Goal: Find specific fact: Find specific fact

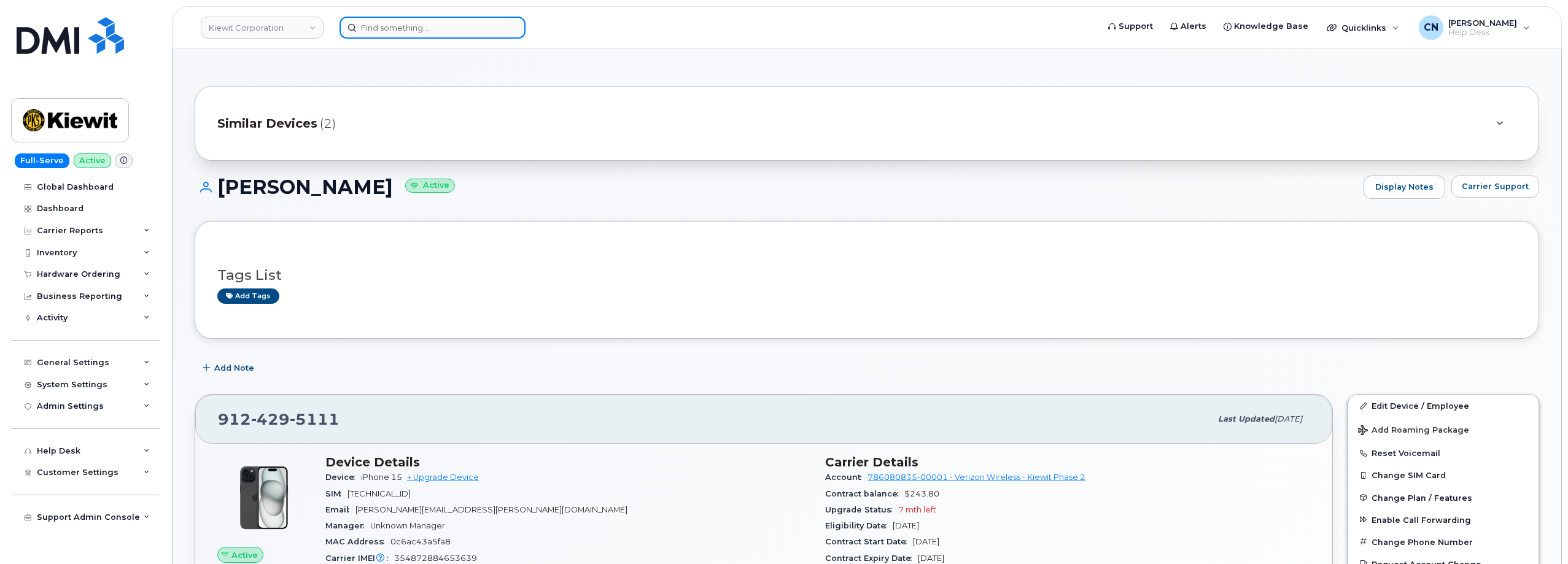
click at [397, 34] on input at bounding box center [432, 27] width 186 height 22
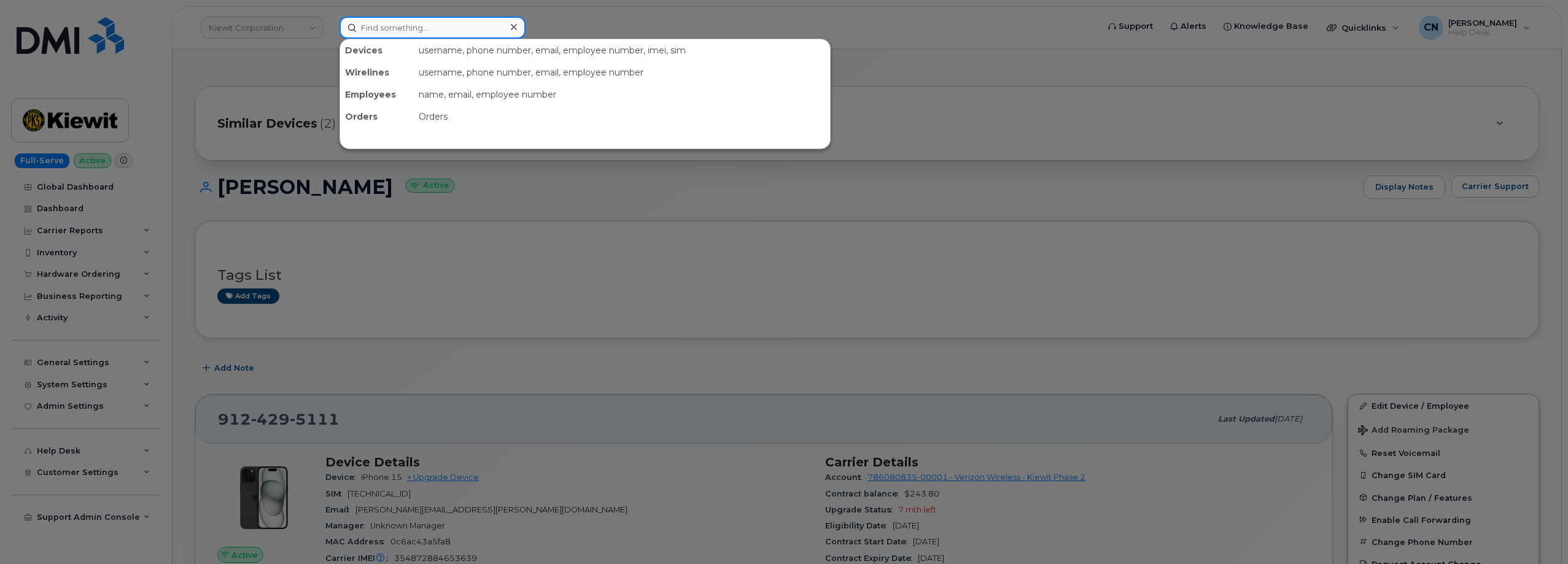
paste input "2892596056"
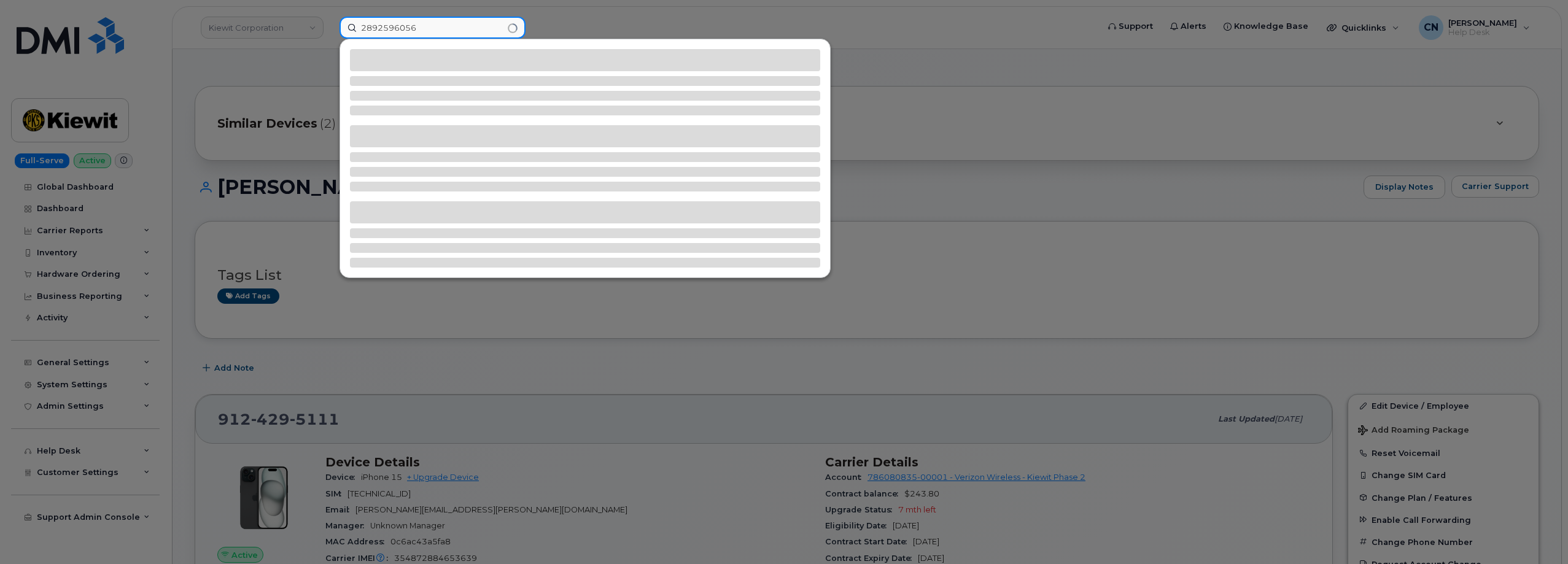
type input "2892596056"
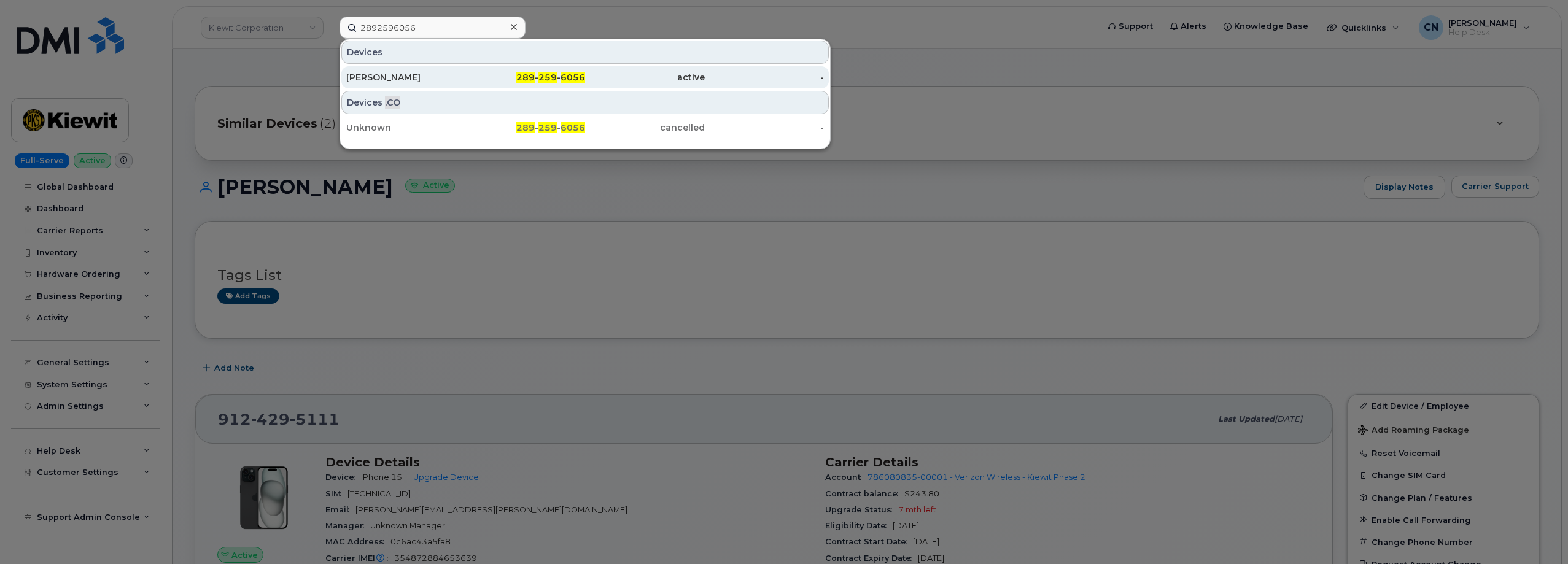
click at [403, 73] on div "[PERSON_NAME]" at bounding box center [406, 77] width 120 height 12
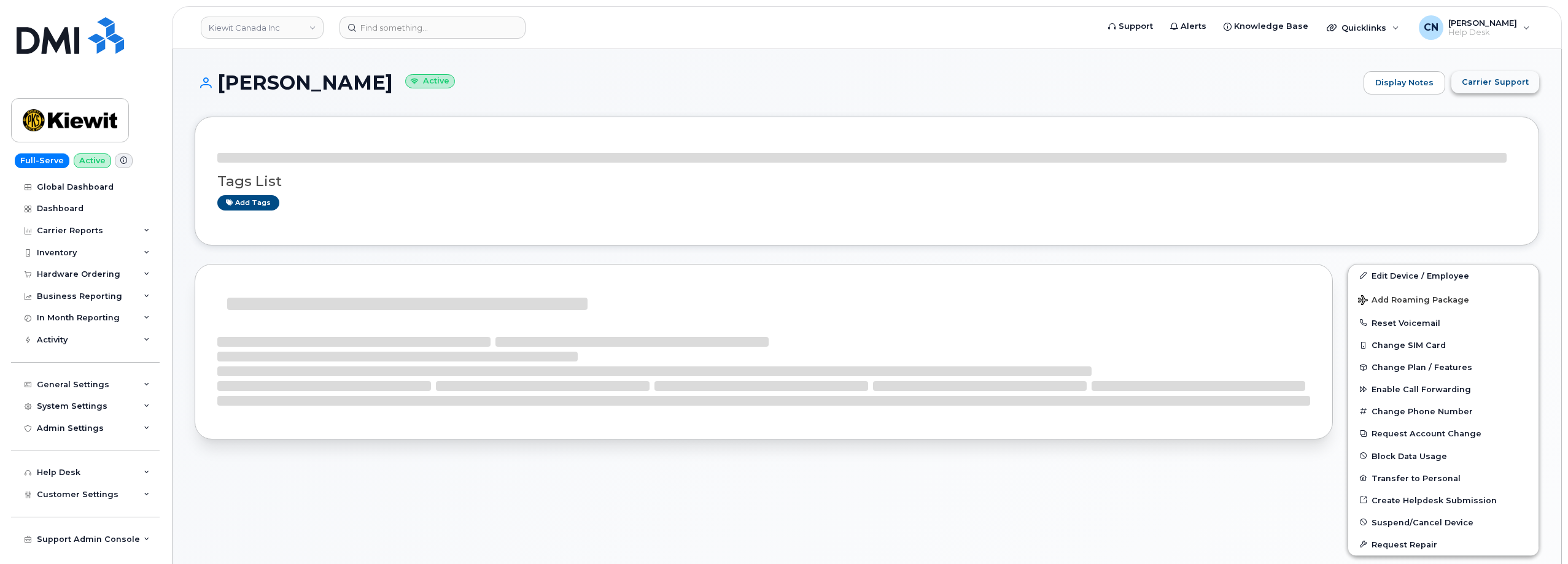
click at [1462, 79] on button "Carrier Support" at bounding box center [1495, 82] width 87 height 22
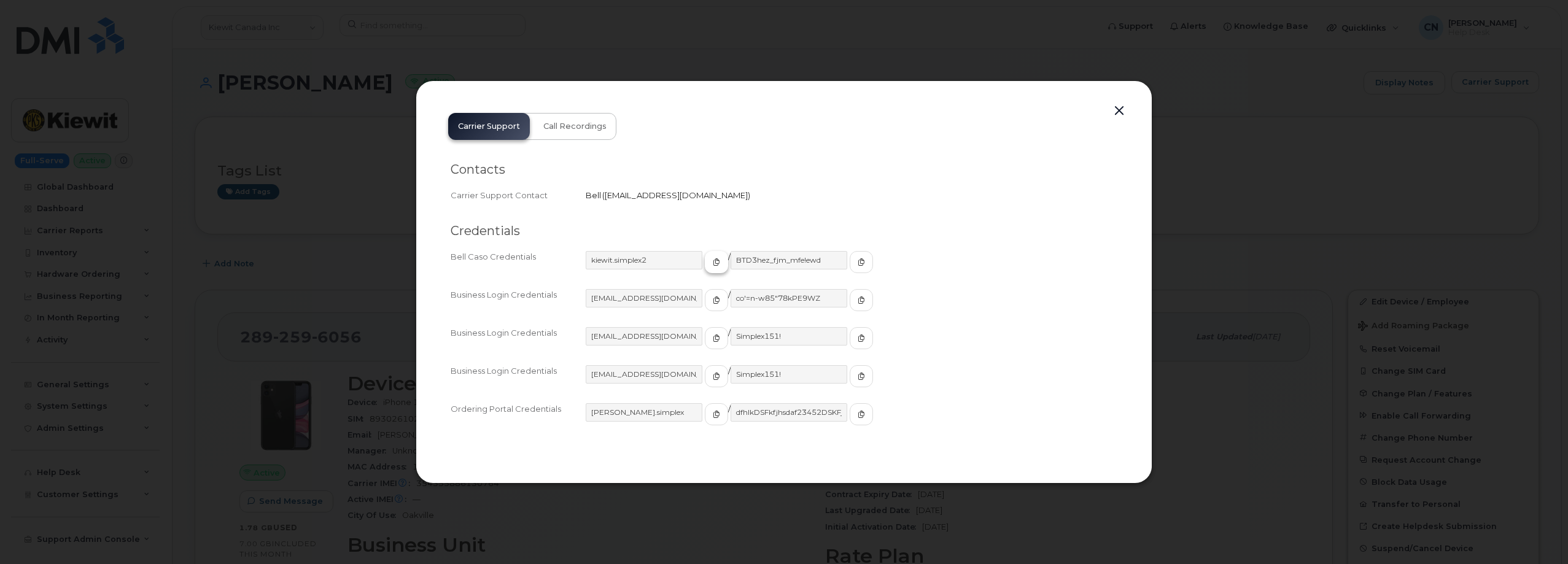
click at [704, 260] on button "button" at bounding box center [716, 262] width 23 height 22
click at [850, 266] on button "button" at bounding box center [861, 262] width 23 height 22
click at [1124, 112] on button "button" at bounding box center [1118, 111] width 18 height 17
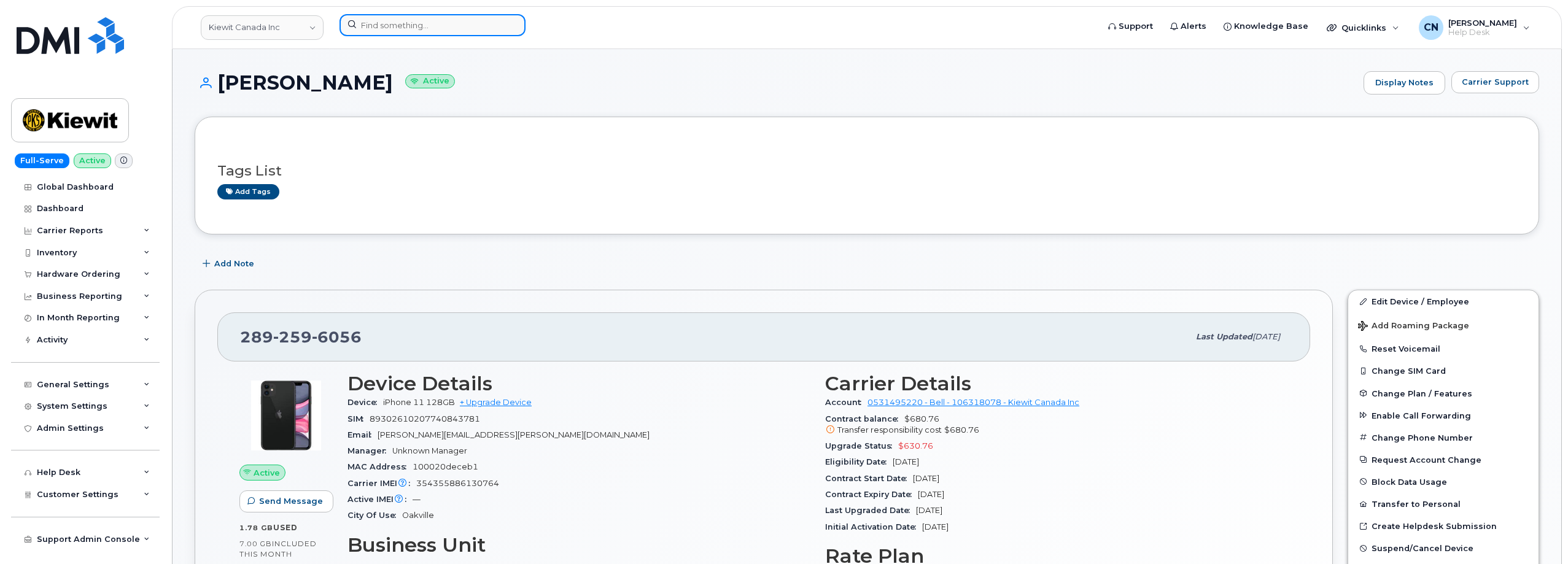
click at [448, 16] on input at bounding box center [432, 25] width 186 height 22
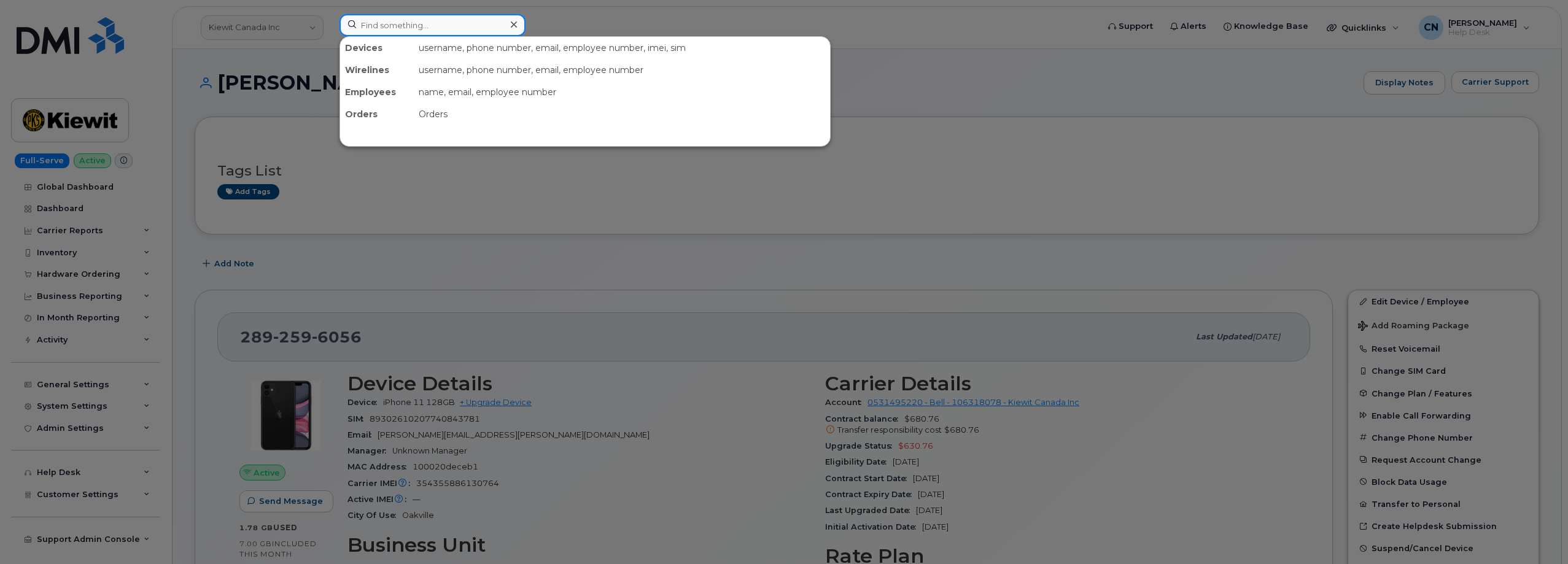
paste input "2398222962"
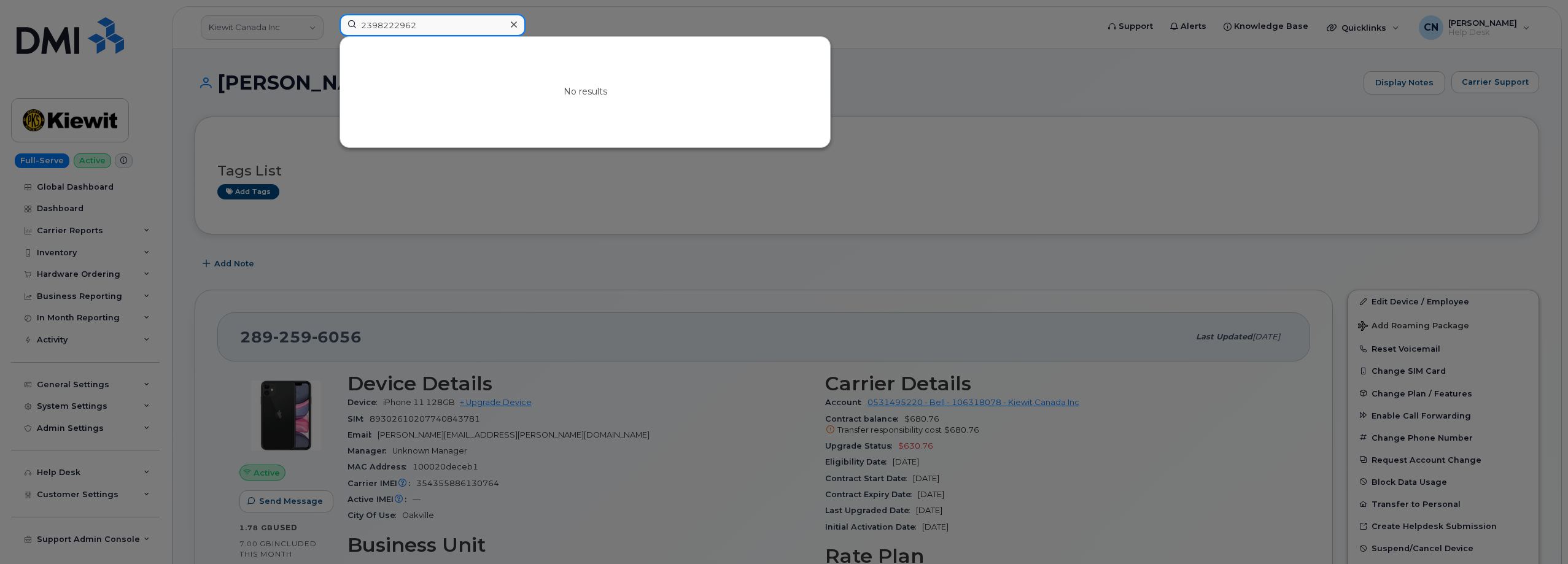
type input "2398222962"
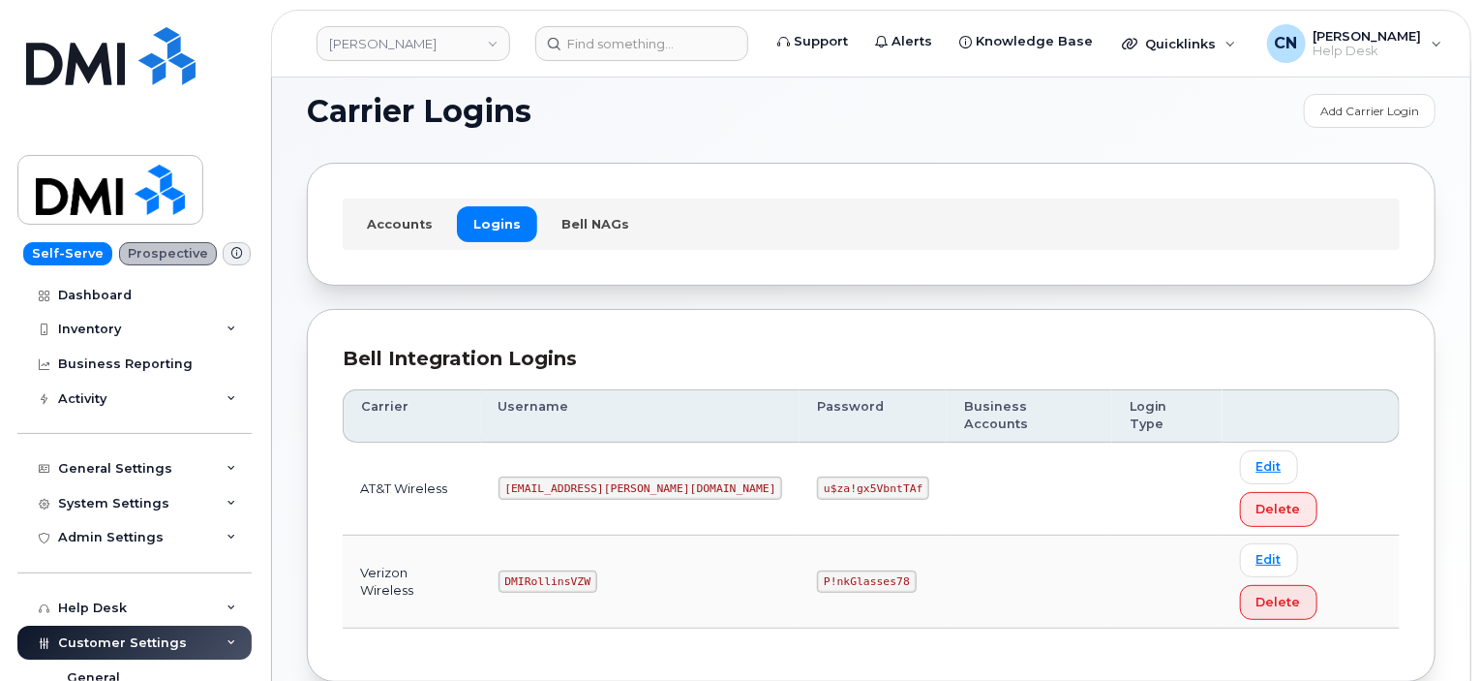
scroll to position [27, 0]
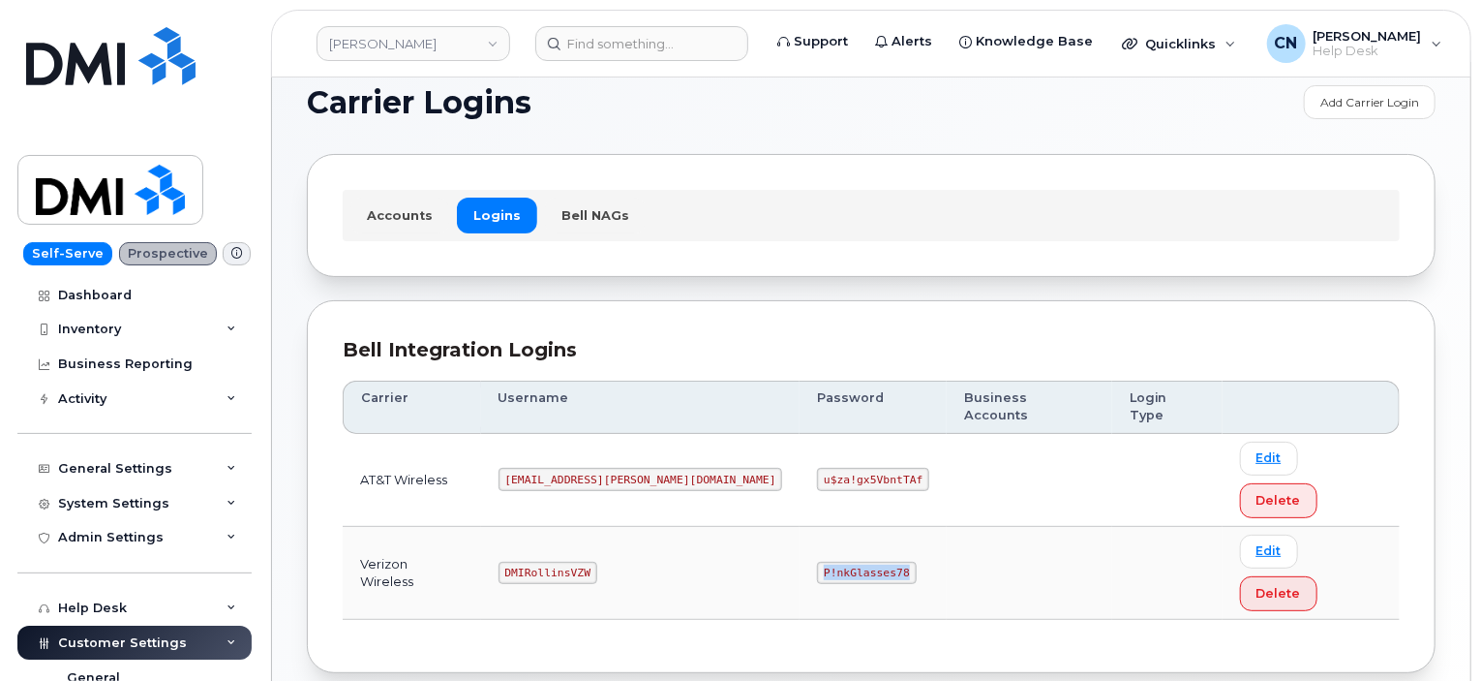
drag, startPoint x: 730, startPoint y: 492, endPoint x: 828, endPoint y: 493, distance: 97.8
click at [828, 527] on td "P!nkGlasses78" at bounding box center [873, 573] width 147 height 93
copy code "P!nkGlasses78"
